Goal: Book appointment/travel/reservation

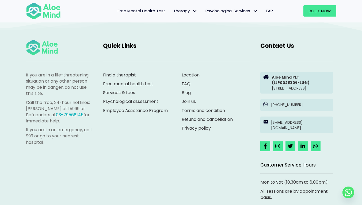
scroll to position [815, 0]
click at [138, 105] on link "Psychological assessment" at bounding box center [130, 102] width 55 height 6
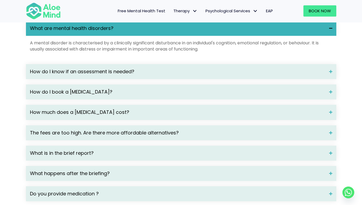
scroll to position [721, 0]
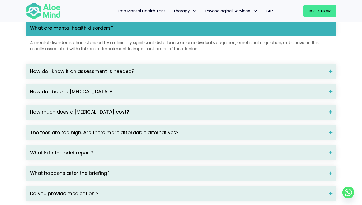
click at [330, 73] on span at bounding box center [328, 72] width 7 height 4
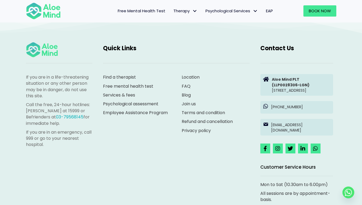
scroll to position [962, 0]
click at [129, 80] on link "Find a therapist" at bounding box center [119, 77] width 33 height 6
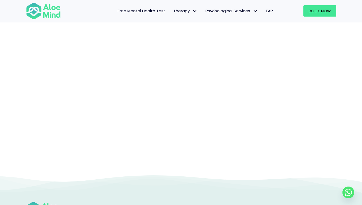
scroll to position [55, 0]
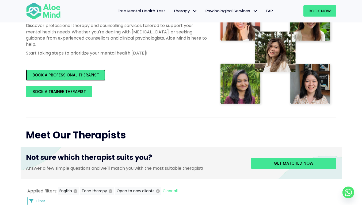
scroll to position [99, 0]
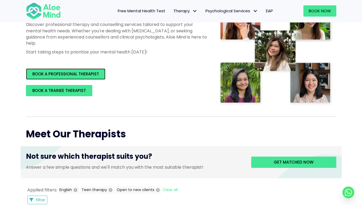
click at [86, 78] on link "BOOK A PROFESSIONAL THERAPIST" at bounding box center [65, 73] width 79 height 11
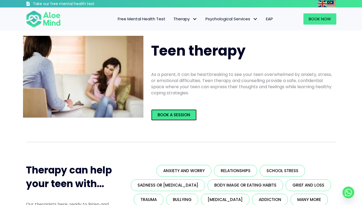
click at [177, 115] on span "Book a Session" at bounding box center [173, 115] width 33 height 6
click at [184, 115] on span "Book a Session" at bounding box center [173, 115] width 33 height 6
